Goal: Transaction & Acquisition: Obtain resource

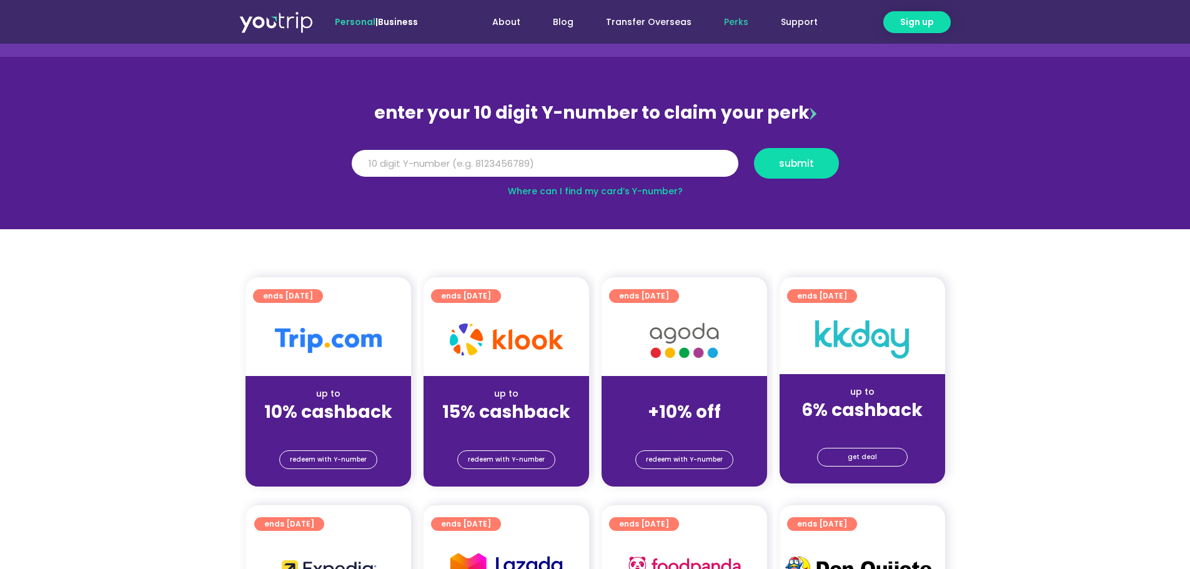
scroll to position [187, 0]
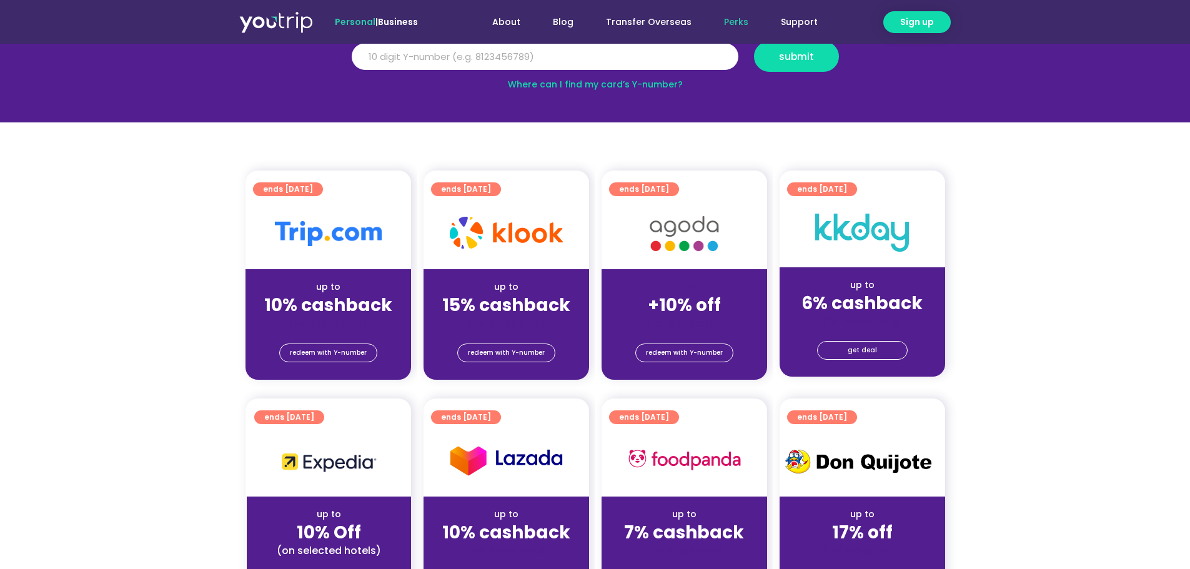
click at [328, 315] on strong "10% cashback" at bounding box center [328, 305] width 128 height 24
click at [332, 351] on span "redeem with Y-number" at bounding box center [328, 352] width 77 height 17
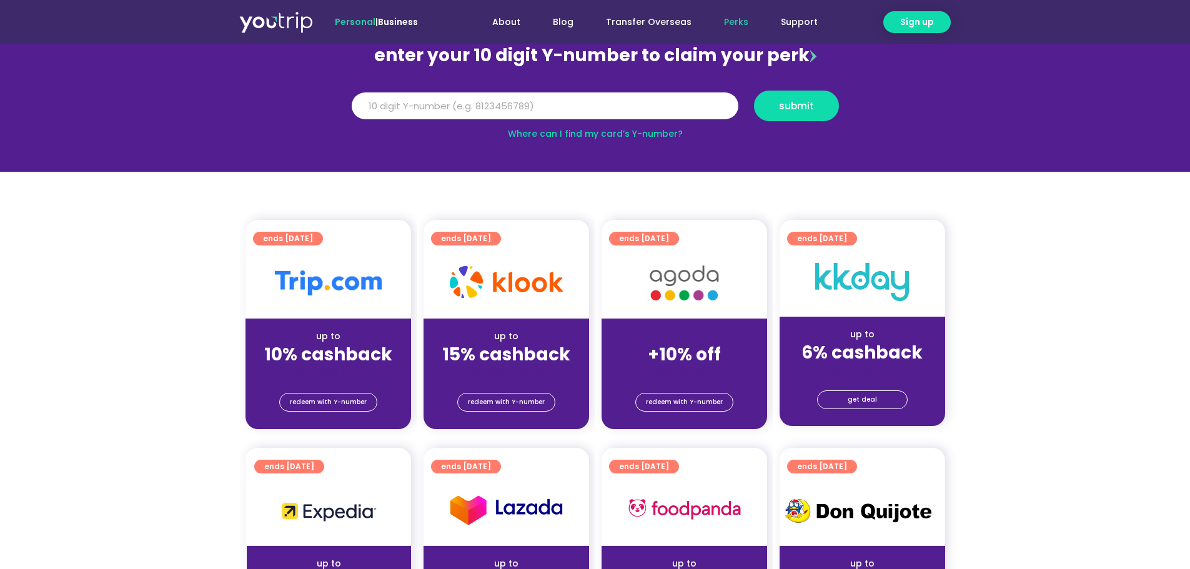
scroll to position [137, 0]
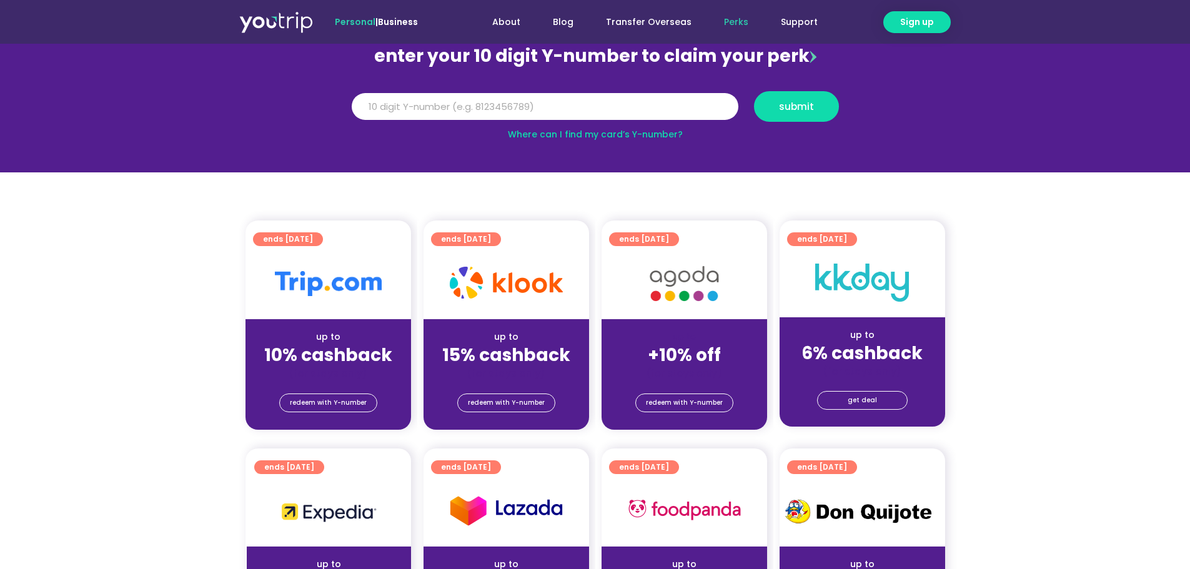
click at [305, 240] on span "ends [DATE]" at bounding box center [288, 239] width 50 height 14
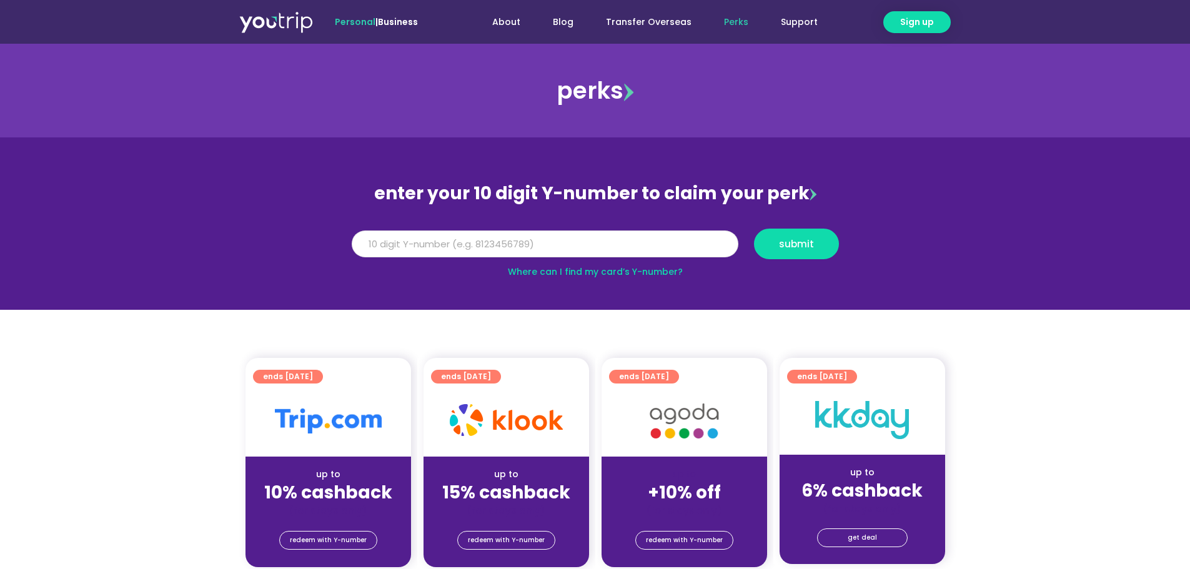
click at [442, 242] on input "Y Number" at bounding box center [545, 244] width 387 height 27
type input "5"
type input "8150459507"
click at [795, 249] on span "submit" at bounding box center [796, 243] width 35 height 9
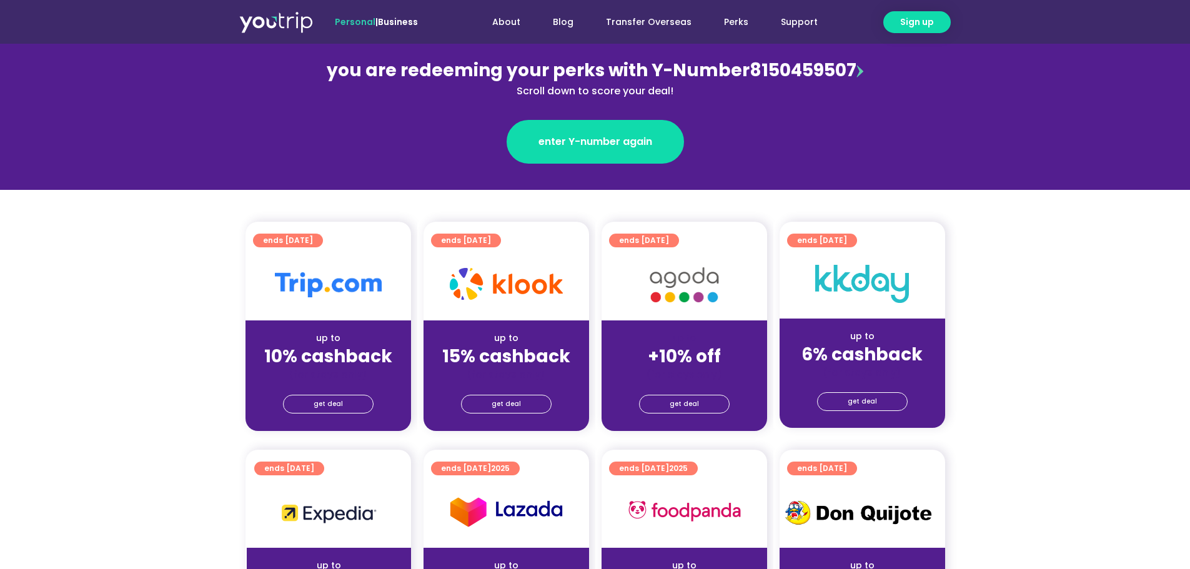
scroll to position [187, 0]
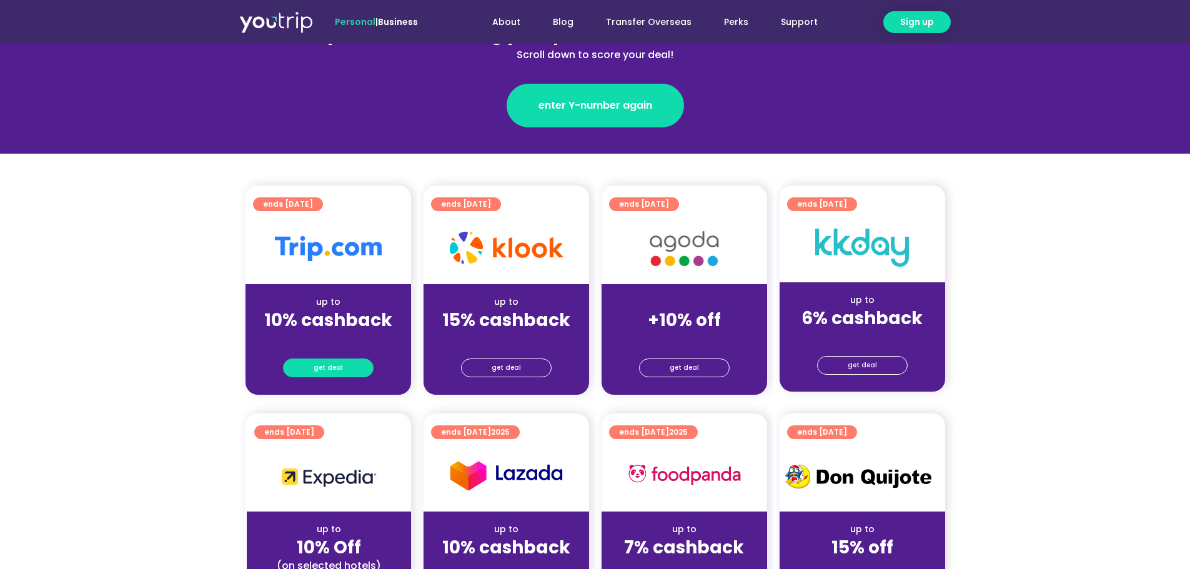
click at [333, 369] on span "get deal" at bounding box center [328, 367] width 29 height 17
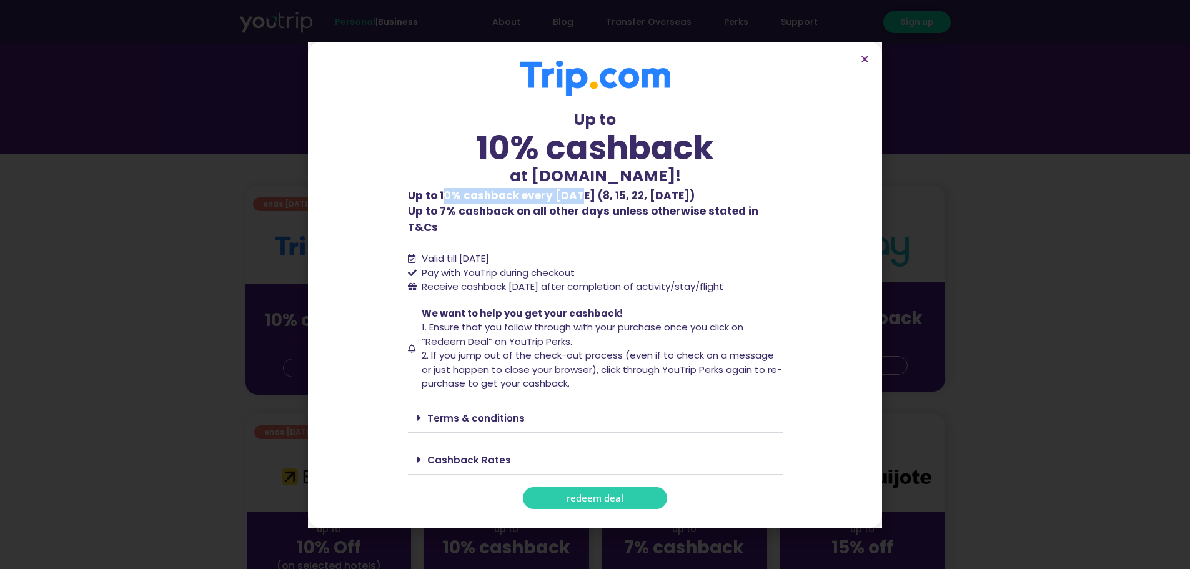
drag, startPoint x: 442, startPoint y: 201, endPoint x: 579, endPoint y: 207, distance: 137.0
click at [579, 203] on b "Up to 10% cashback every Wednesday (8, 15, 22, 29 Oct)" at bounding box center [551, 195] width 287 height 15
click at [556, 219] on p "Up to 10% cashback every Wednesday (8, 15, 22, 29 Oct) Up to 7% cashback on all…" at bounding box center [595, 212] width 375 height 48
drag, startPoint x: 423, startPoint y: 250, endPoint x: 581, endPoint y: 251, distance: 157.5
click at [581, 252] on li "Valid till 31 March 2027" at bounding box center [595, 259] width 375 height 14
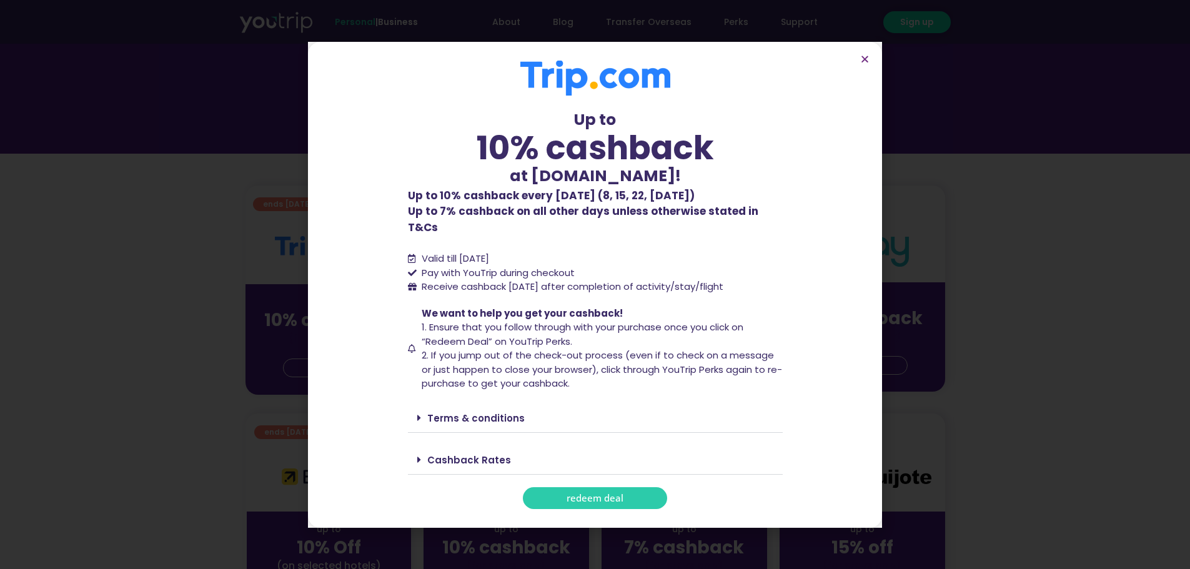
click at [491, 280] on span "Receive cashback within 60 days after completion of activity/stay/flight" at bounding box center [573, 286] width 302 height 13
click at [596, 494] on span "redeem deal" at bounding box center [595, 498] width 57 height 9
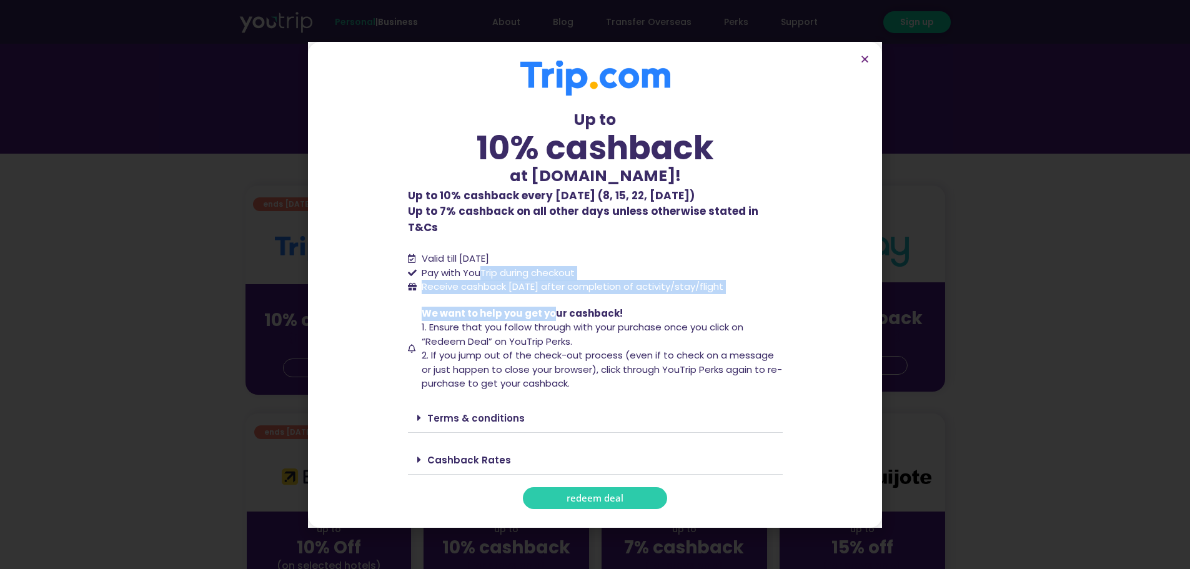
drag, startPoint x: 482, startPoint y: 264, endPoint x: 554, endPoint y: 301, distance: 80.8
click at [554, 301] on div "Up to 10% cashback at Trip.com! Up to 10% cashback at Trip.com! Up to 10% cashb…" at bounding box center [595, 285] width 375 height 449
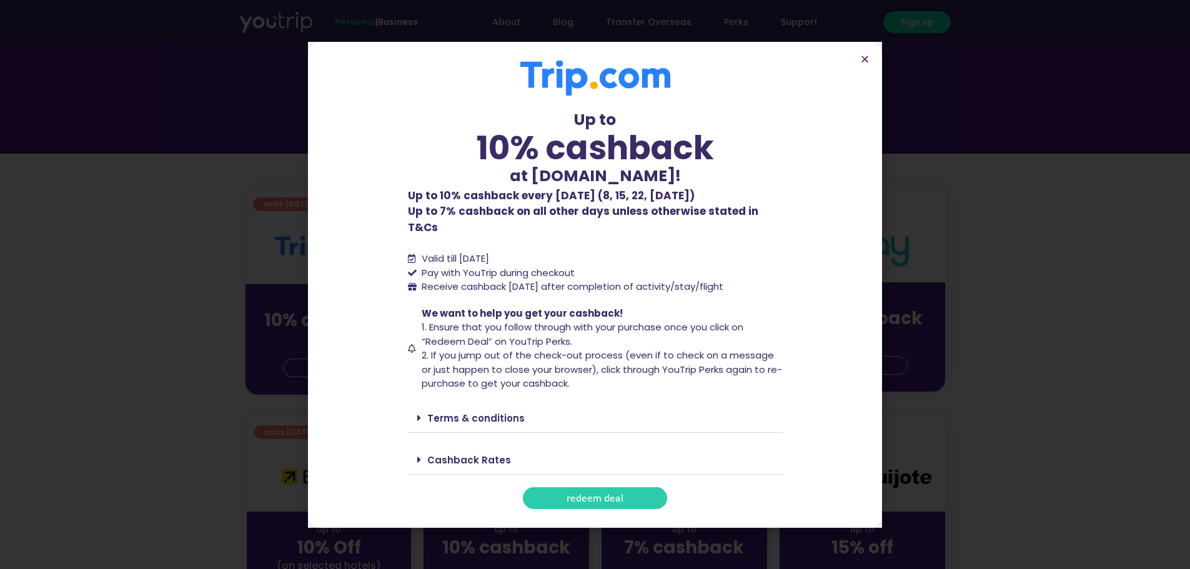
click at [531, 356] on span "2. If you jump out of the check-out process (even if to check on a message or j…" at bounding box center [602, 369] width 361 height 41
click at [584, 494] on span "redeem deal" at bounding box center [595, 498] width 57 height 9
